Goal: Task Accomplishment & Management: Manage account settings

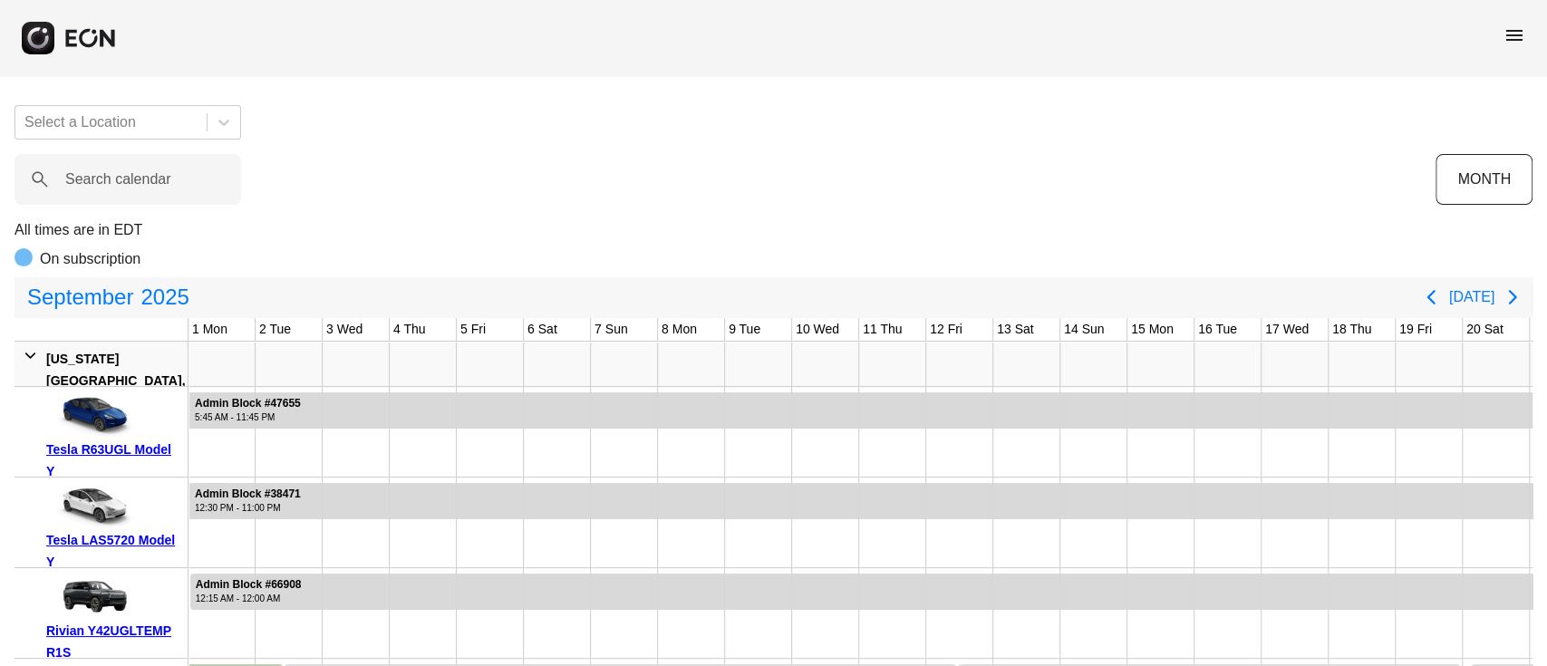
scroll to position [0, 493]
